Goal: Information Seeking & Learning: Learn about a topic

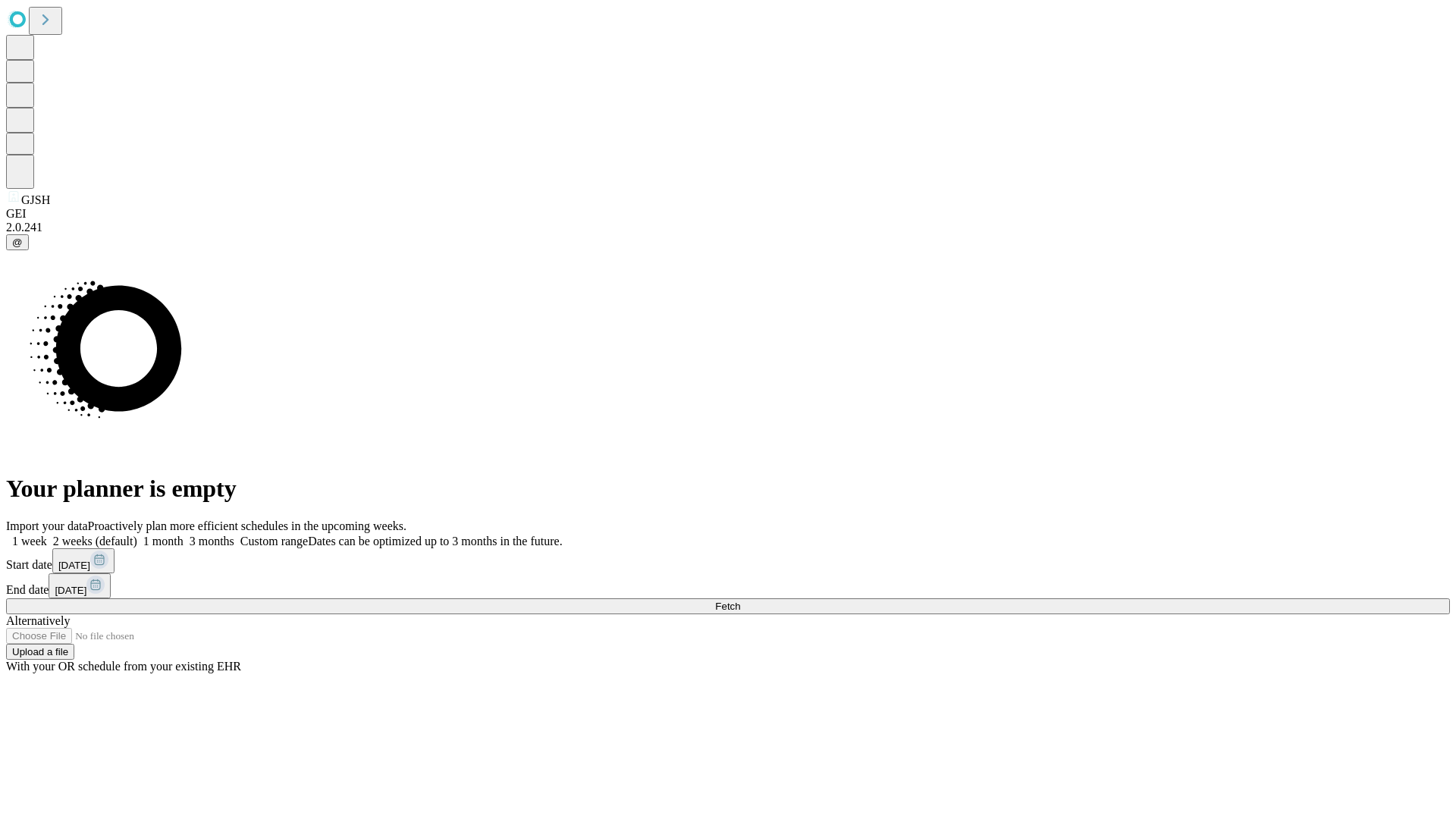
click at [740, 601] on span "Fetch" at bounding box center [727, 607] width 25 height 11
